Goal: Task Accomplishment & Management: Use online tool/utility

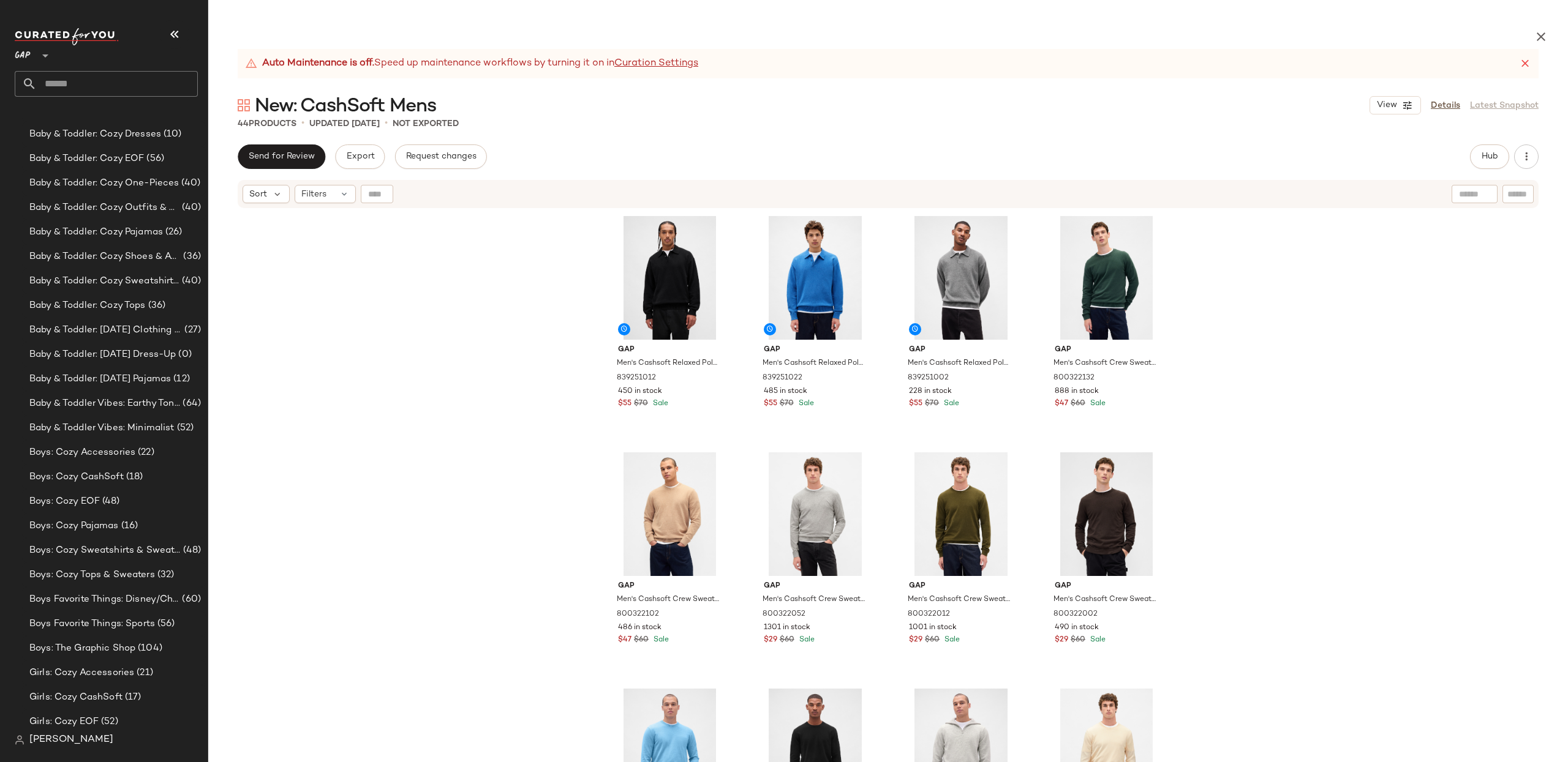
scroll to position [156, 0]
click at [110, 531] on span "Boys: Cozy Pajamas" at bounding box center [74, 534] width 90 height 14
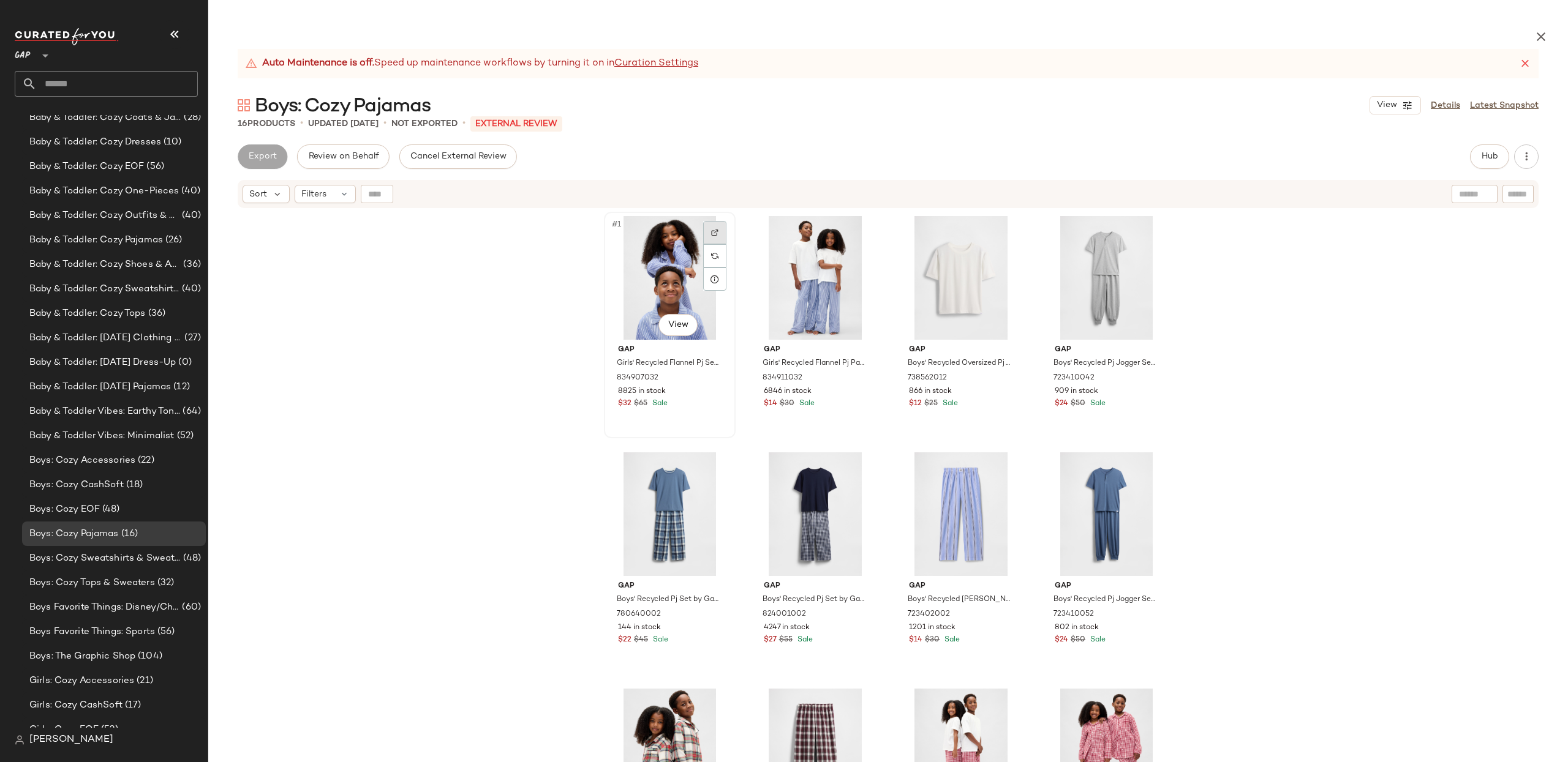
click at [717, 230] on div at bounding box center [715, 232] width 23 height 23
click at [1262, 310] on div "Gap Girls' Recycled Flannel Pj Set by Gap Blue Pinstripe Size 6 834907032 8825 …" at bounding box center [888, 515] width 1360 height 611
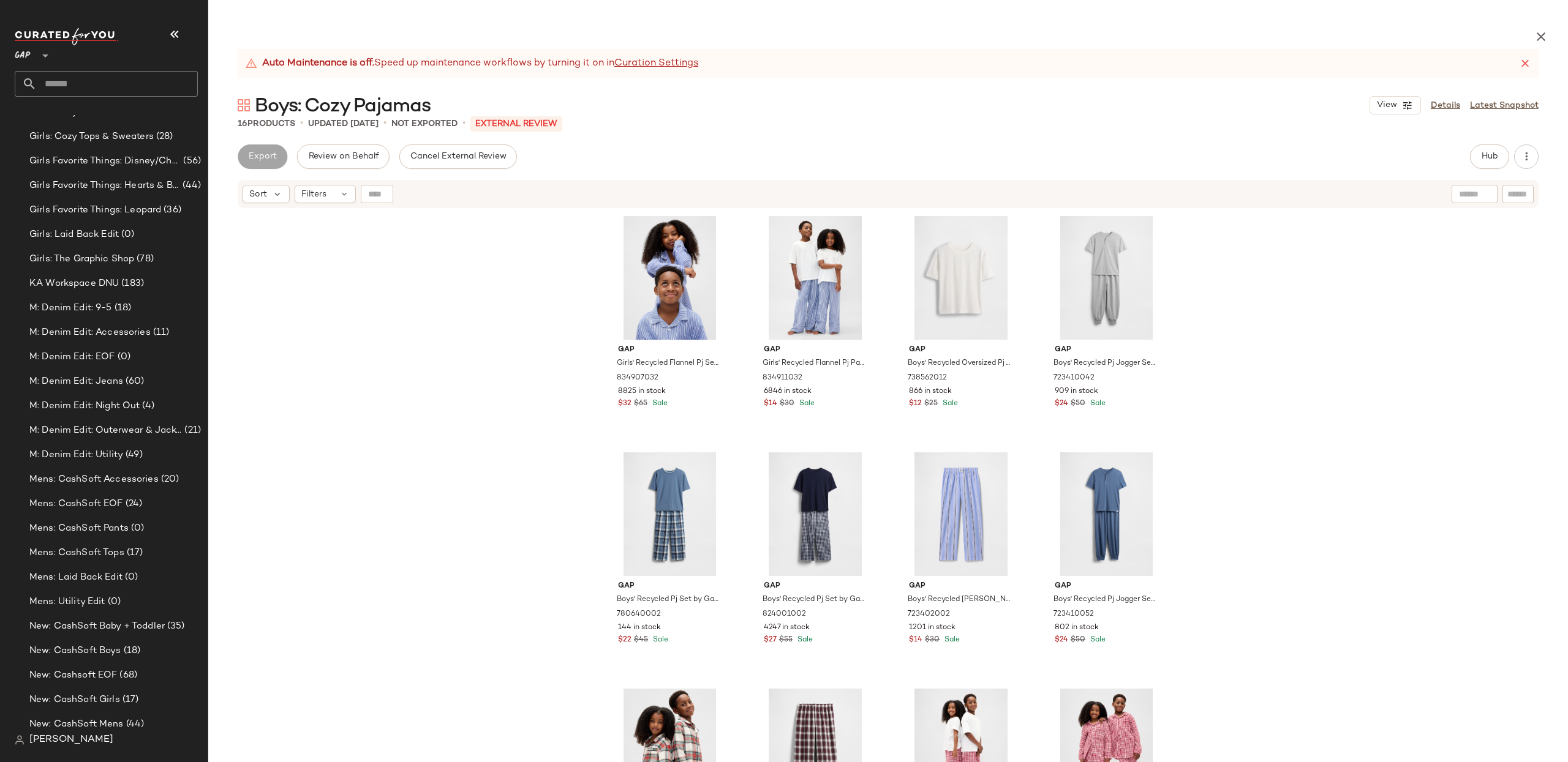
scroll to position [993, 0]
click at [155, 581] on span "(56)" at bounding box center [149, 579] width 20 height 14
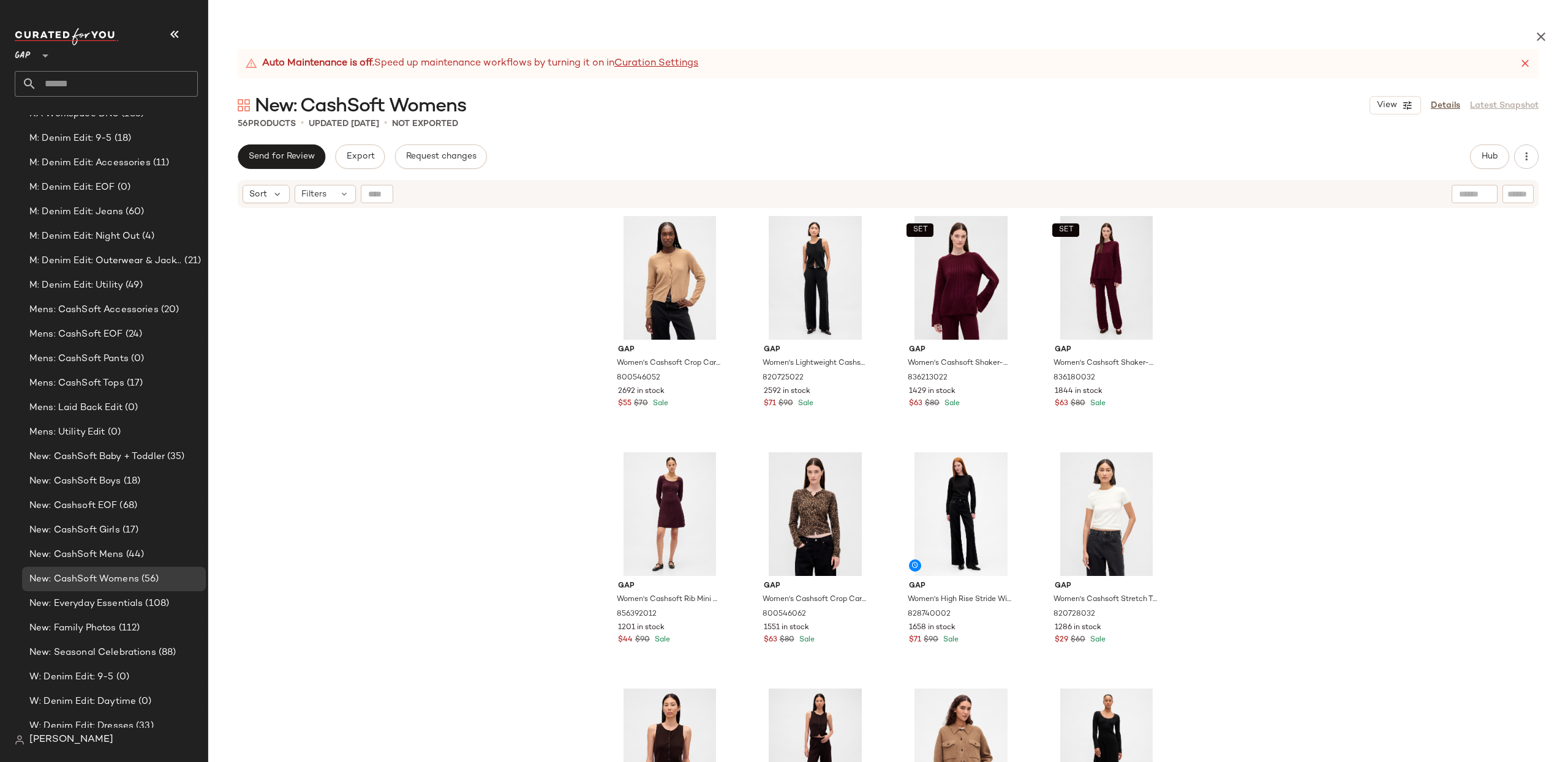
click at [284, 152] on span "Send for Review" at bounding box center [282, 157] width 67 height 10
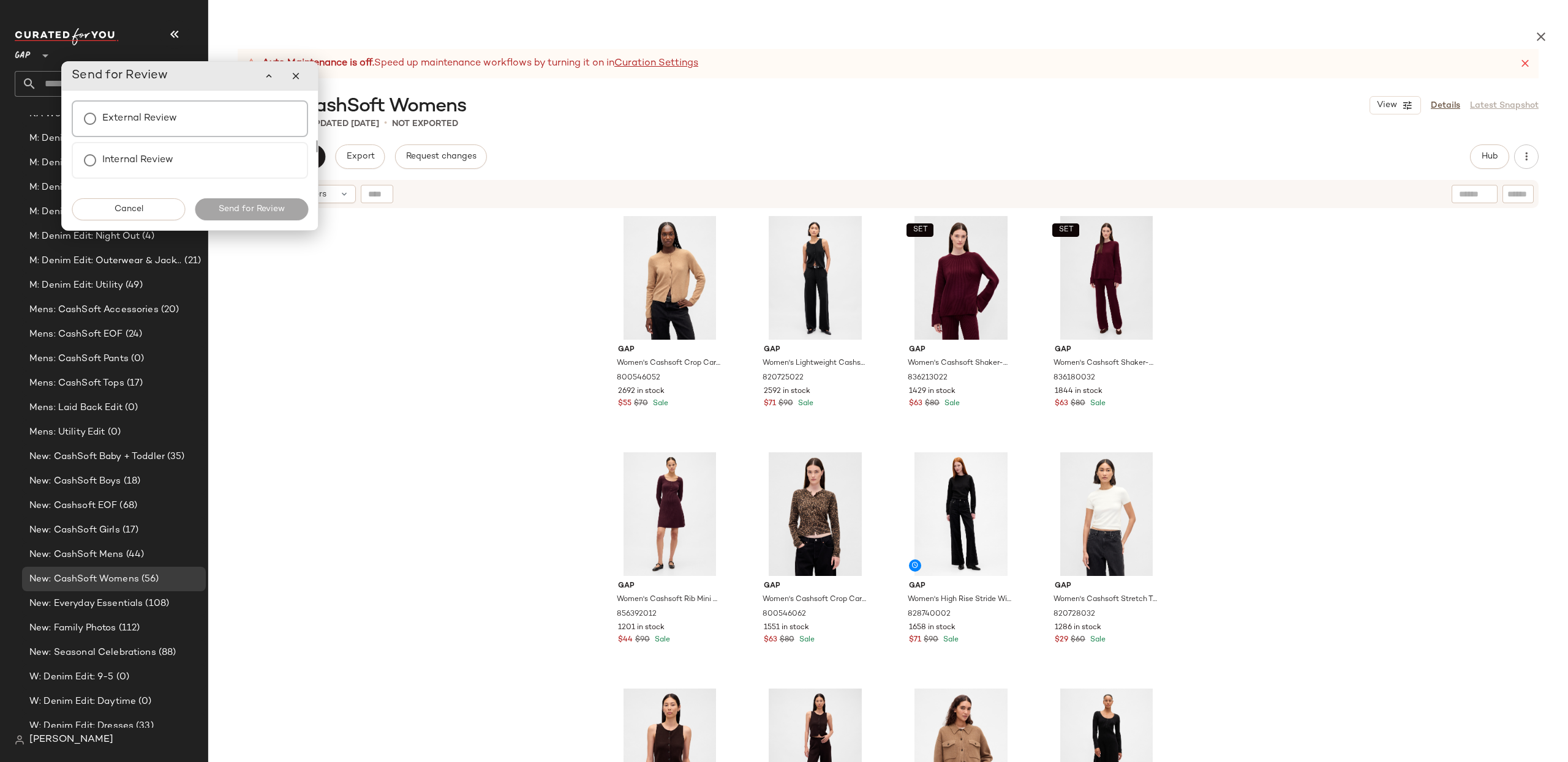
click at [192, 126] on div "External Review" at bounding box center [190, 119] width 236 height 37
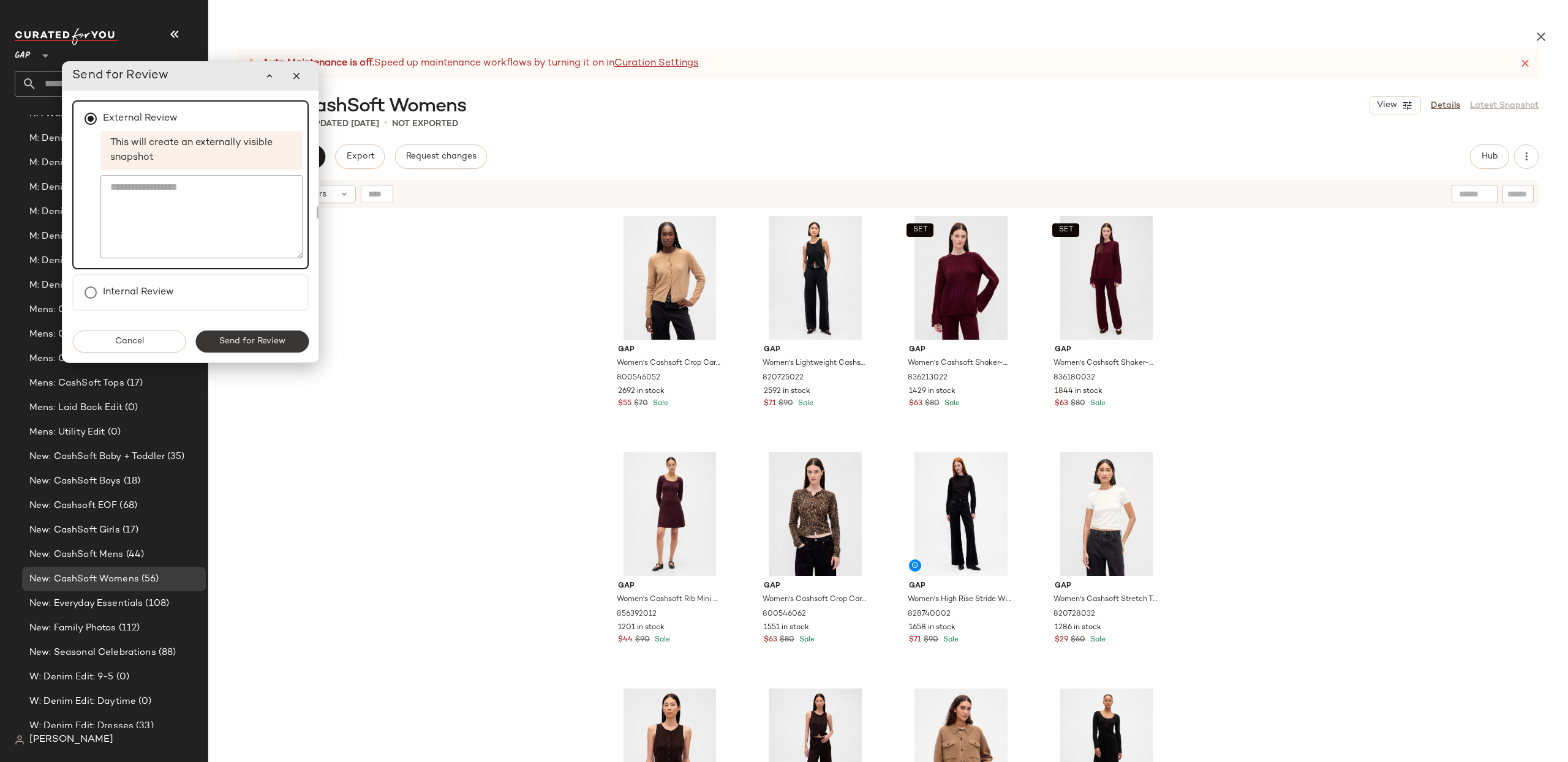
click at [258, 343] on span "Send for Review" at bounding box center [252, 342] width 67 height 10
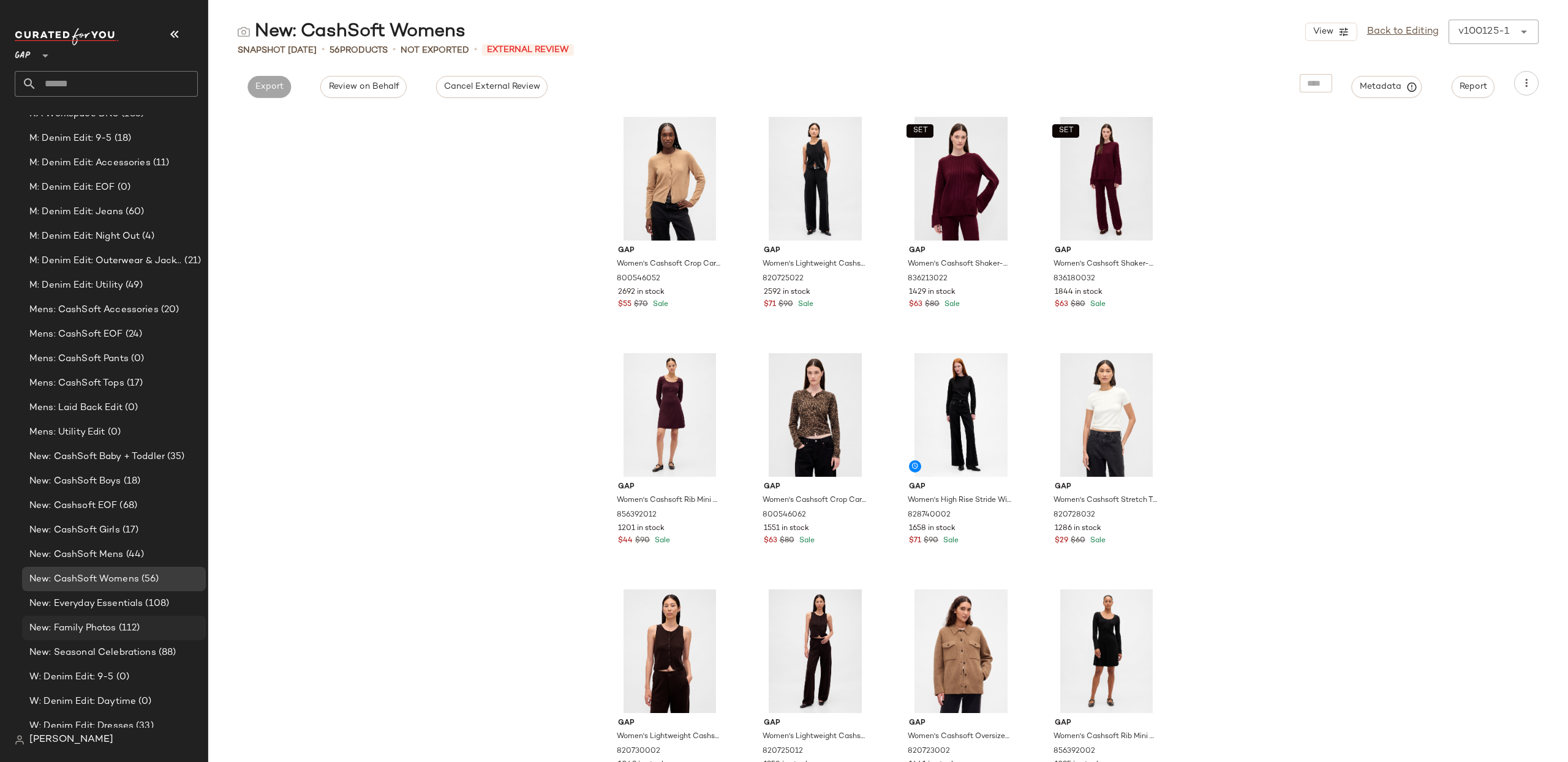
click at [126, 616] on div "New: Family Photos (112)" at bounding box center [114, 628] width 183 height 24
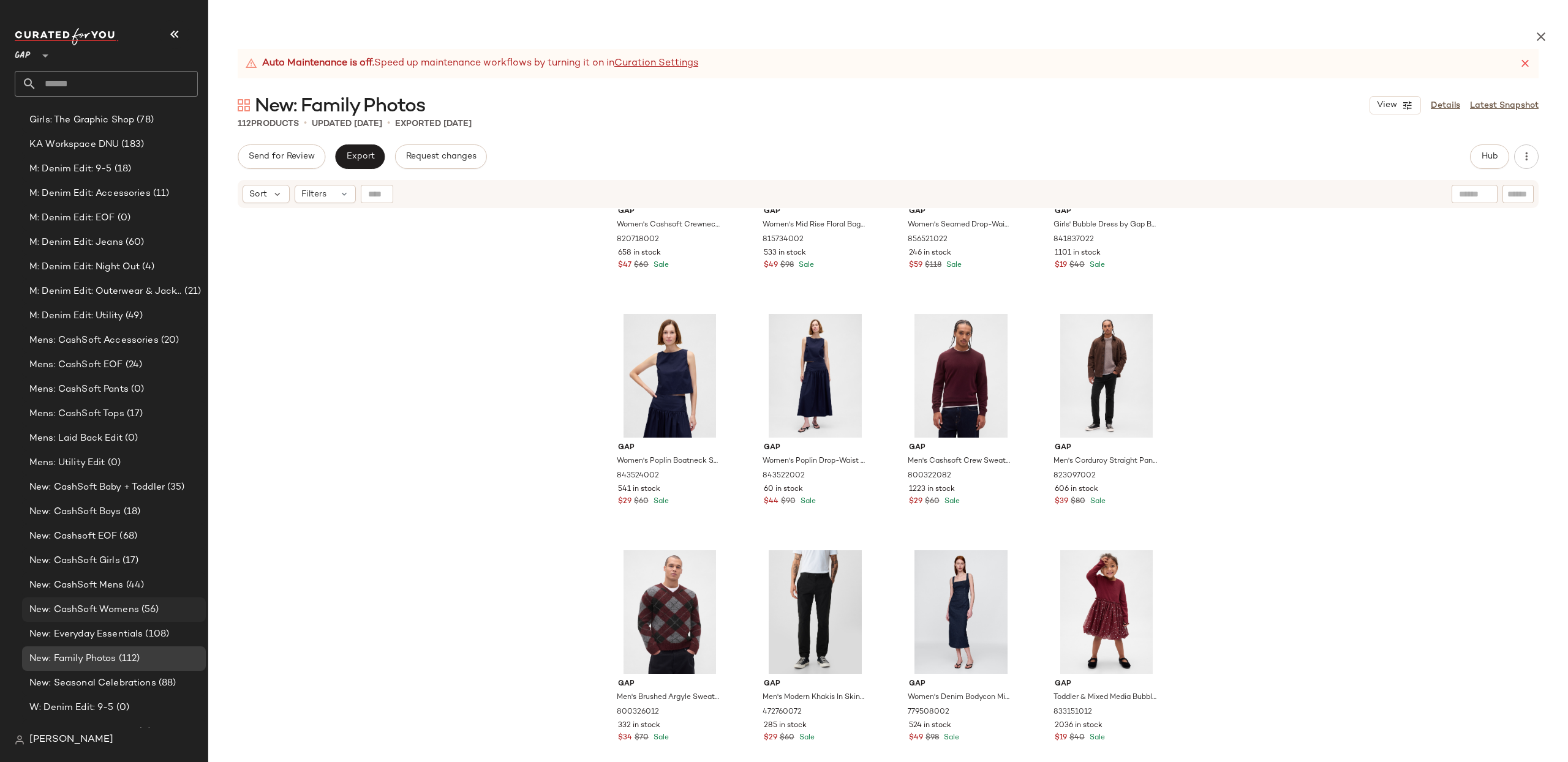
scroll to position [963, 0]
click at [90, 532] on span "New: Cashsoft EOF" at bounding box center [73, 536] width 87 height 14
